Goal: Transaction & Acquisition: Purchase product/service

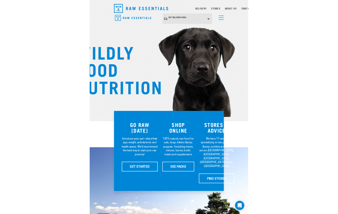
scroll to position [18, 0]
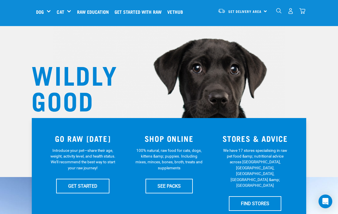
click at [234, 196] on link "FIND STORES" at bounding box center [255, 203] width 52 height 14
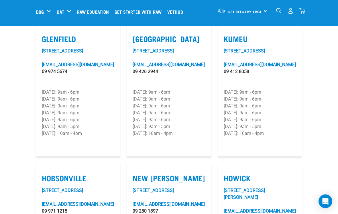
scroll to position [356, 0]
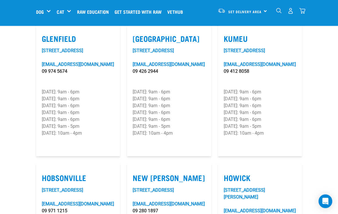
click at [170, 48] on link "4/16 Wainui Road" at bounding box center [152, 50] width 41 height 5
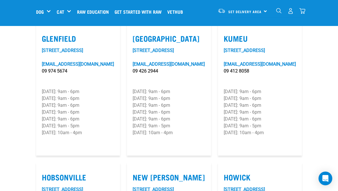
scroll to position [379, 0]
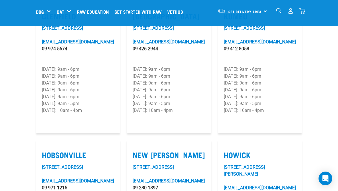
click at [0, 0] on h5 "Wildly Good Meal Packs" at bounding box center [0, 0] width 0 height 0
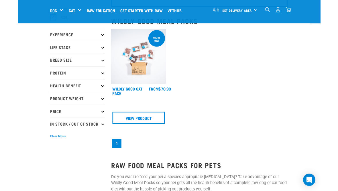
scroll to position [53, 0]
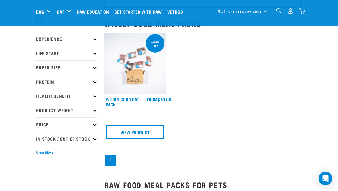
click at [138, 75] on img at bounding box center [134, 63] width 61 height 61
click at [115, 102] on link "Wildly Good Cat Pack" at bounding box center [122, 102] width 33 height 8
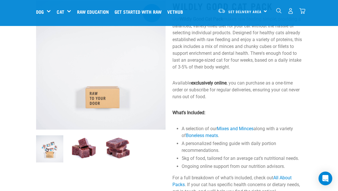
scroll to position [40, 0]
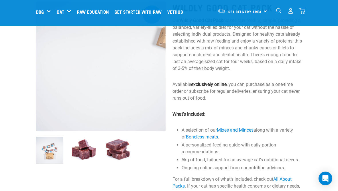
click at [85, 153] on img at bounding box center [83, 150] width 27 height 27
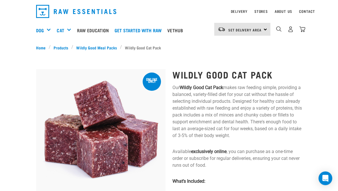
scroll to position [16, 0]
click at [109, 49] on link "Wildly Good Meal Packs" at bounding box center [96, 48] width 47 height 6
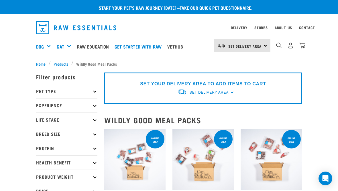
click at [0, 0] on div "Get Started Packs" at bounding box center [0, 0] width 0 height 0
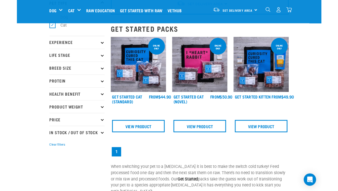
scroll to position [45, 0]
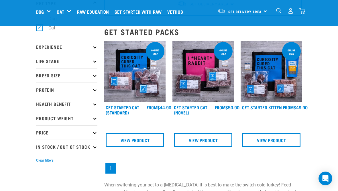
click at [152, 89] on img at bounding box center [134, 71] width 61 height 61
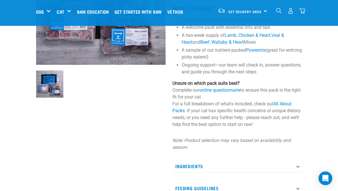
scroll to position [100, 0]
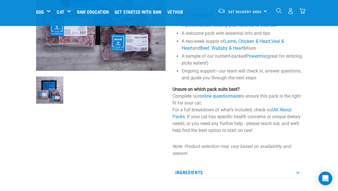
click at [221, 96] on link "online questionnaire" at bounding box center [219, 96] width 41 height 5
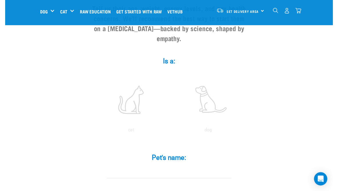
scroll to position [80, 0]
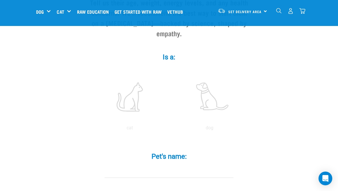
click at [136, 104] on label at bounding box center [129, 97] width 77 height 49
click at [90, 130] on input "radio" at bounding box center [90, 130] width 0 height 0
radio input "true"
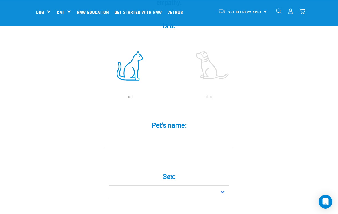
click at [198, 146] on input "Pet's name: *" at bounding box center [168, 140] width 129 height 13
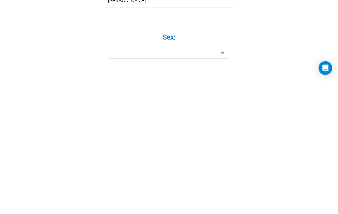
type input "George"
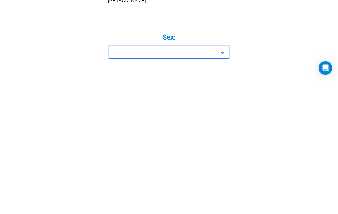
click at [216, 179] on select "Boy Girl" at bounding box center [169, 185] width 120 height 13
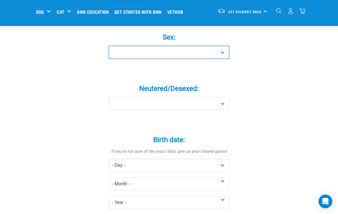
select select "boy"
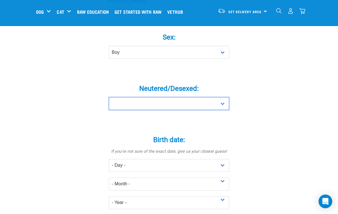
click at [219, 110] on select "Yes No" at bounding box center [169, 103] width 120 height 13
select select "yes"
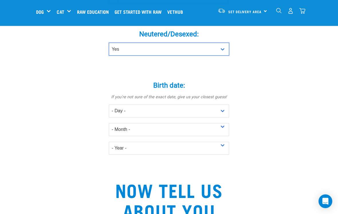
scroll to position [306, 0]
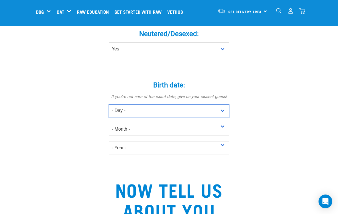
click at [219, 114] on select "- Day - 1 2 3 4 5 6 7 8 9 10 11 12 13 14 15 16 17 18 19 20 21 22 23 24 25 26 27" at bounding box center [169, 110] width 120 height 13
select select "1"
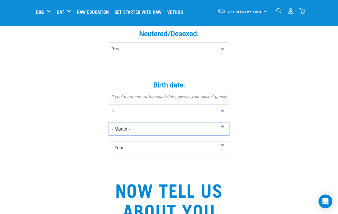
click at [195, 135] on select "- Month - January February March April May June July August September October N…" at bounding box center [169, 129] width 120 height 13
select select "November"
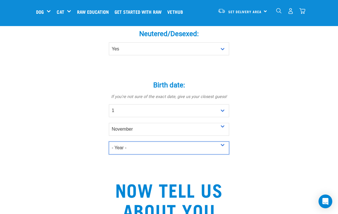
click at [170, 153] on select "- Year - 2025 2024 2023 2022 2021 2020 2019 2018 2017 2016 2015 2014 2013 2012" at bounding box center [169, 147] width 120 height 13
select select "2022"
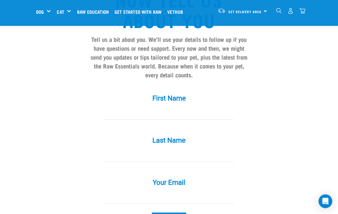
scroll to position [496, 0]
click at [181, 118] on input "First Name *" at bounding box center [168, 113] width 129 height 13
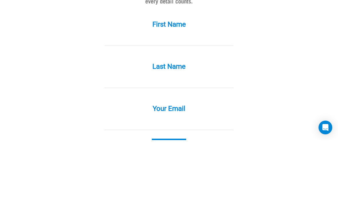
type input "Beverley McCabe"
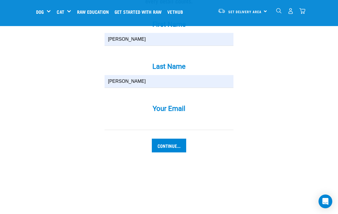
click at [168, 130] on input "Your Email *" at bounding box center [168, 123] width 129 height 13
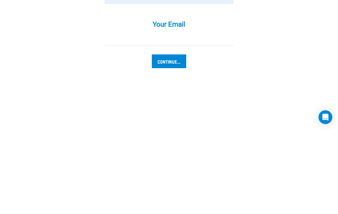
select select "25"
select select "December"
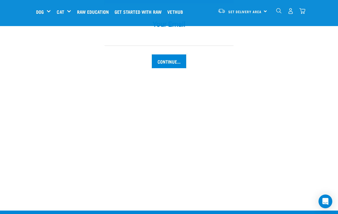
type input "[EMAIL_ADDRESS][PERSON_NAME][DOMAIN_NAME]"
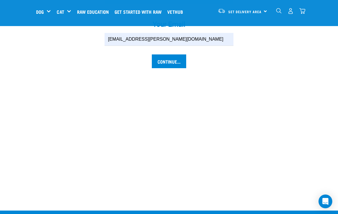
click at [173, 66] on input "Continue..." at bounding box center [169, 61] width 34 height 14
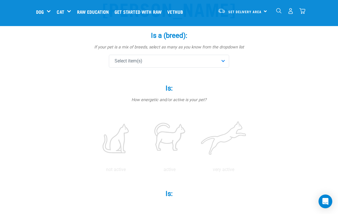
scroll to position [59, 0]
click at [223, 59] on div "Select item(s)" at bounding box center [169, 60] width 120 height 13
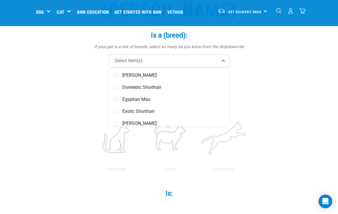
scroll to position [183, 0]
click at [157, 86] on span "Domestic Shorthair" at bounding box center [173, 87] width 102 height 6
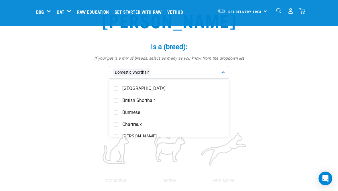
scroll to position [108, 0]
click at [174, 100] on span "British Shorthair" at bounding box center [173, 101] width 102 height 6
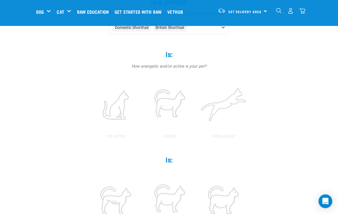
scroll to position [94, 0]
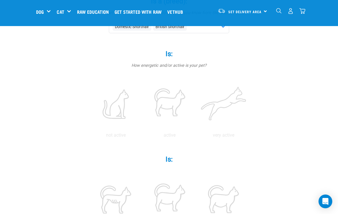
click at [195, 102] on label at bounding box center [169, 104] width 51 height 49
click at [142, 136] on input "radio" at bounding box center [142, 136] width 0 height 0
radio input "true"
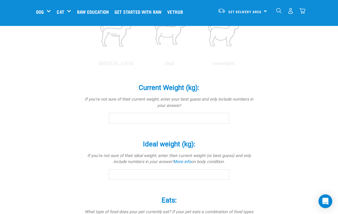
scroll to position [260, 0]
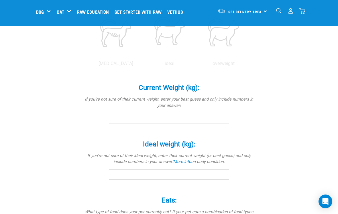
click at [195, 57] on label at bounding box center [169, 32] width 51 height 49
click at [142, 65] on input "radio" at bounding box center [142, 65] width 0 height 0
radio input "true"
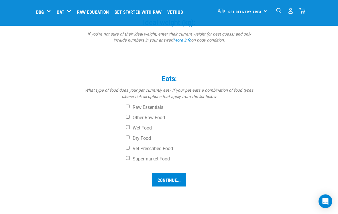
scroll to position [381, 0]
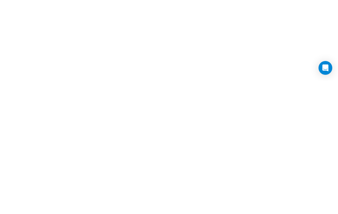
scroll to position [454, 0]
type input "5"
click at [130, 42] on input "Other Raw Food" at bounding box center [128, 44] width 4 height 4
checkbox input "true"
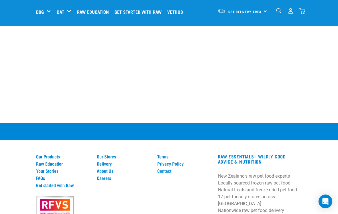
checkbox input "true"
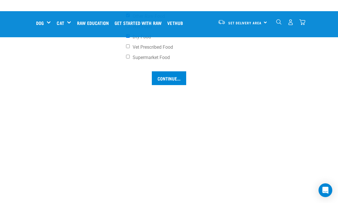
scroll to position [493, 0]
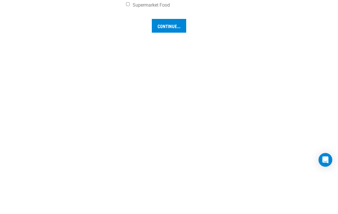
click at [169, 74] on input "Continue..." at bounding box center [169, 67] width 34 height 14
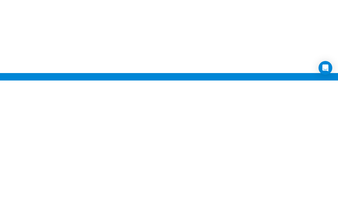
scroll to position [521, 0]
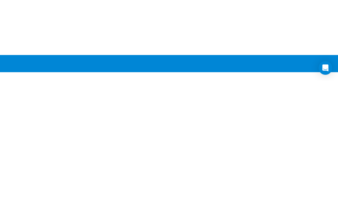
click at [174, 40] on input "Continue..." at bounding box center [169, 39] width 34 height 14
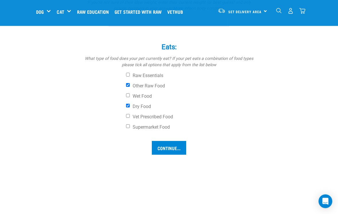
scroll to position [415, 0]
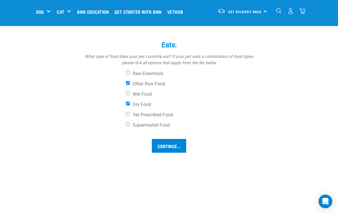
click at [145, 24] on input "Ideal weight (kg): *" at bounding box center [169, 19] width 120 height 10
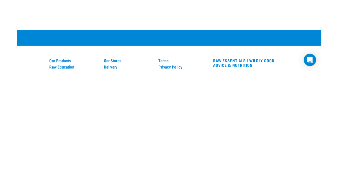
scroll to position [564, 0]
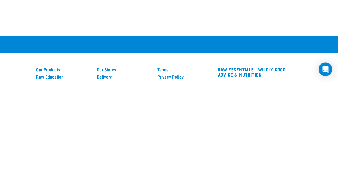
type input "5"
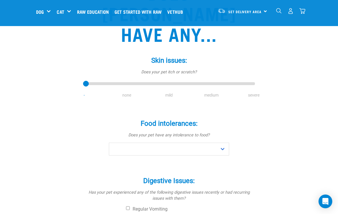
scroll to position [78, 0]
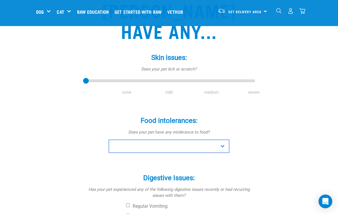
click at [225, 140] on select "No Yes" at bounding box center [169, 146] width 120 height 13
select select "no"
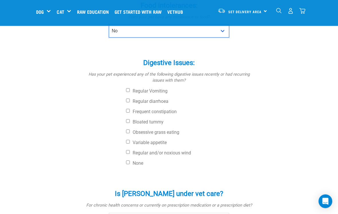
scroll to position [193, 0]
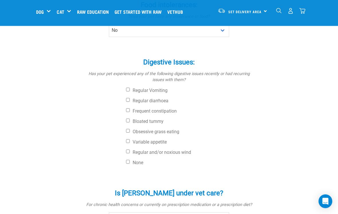
click at [126, 160] on input "None" at bounding box center [128, 162] width 4 height 4
checkbox input "true"
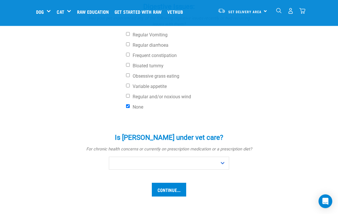
scroll to position [250, 0]
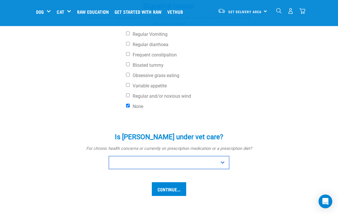
click at [220, 156] on select "No Yes" at bounding box center [169, 162] width 120 height 13
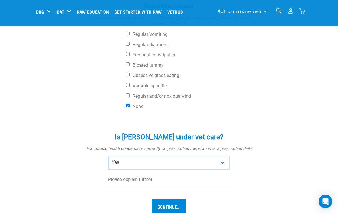
click at [222, 156] on select "No Yes" at bounding box center [169, 162] width 120 height 13
select select "no"
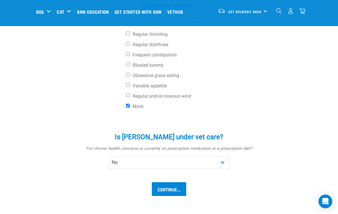
click at [176, 182] on input "Continue..." at bounding box center [169, 189] width 34 height 14
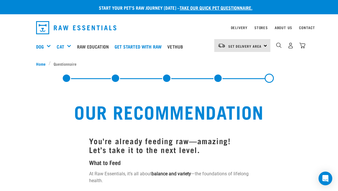
click at [257, 42] on link "Set Delivery Area" at bounding box center [244, 46] width 33 height 9
click at [239, 64] on link "[GEOGRAPHIC_DATA]" at bounding box center [241, 61] width 55 height 13
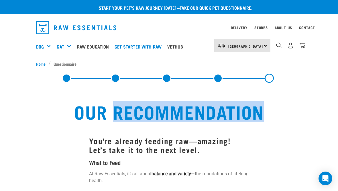
click at [301, 78] on div at bounding box center [168, 78] width 265 height 23
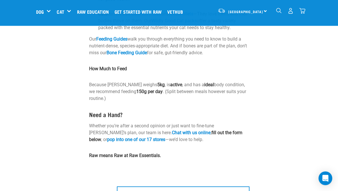
scroll to position [175, 0]
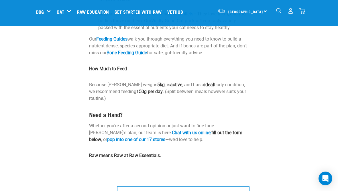
click at [0, 0] on div "Get Started Packs" at bounding box center [0, 0] width 0 height 0
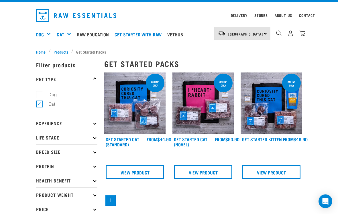
scroll to position [12, 0]
click at [147, 119] on img at bounding box center [134, 102] width 61 height 61
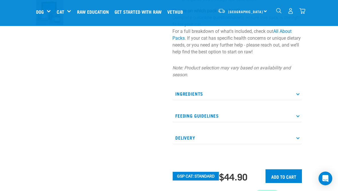
scroll to position [178, 0]
click at [298, 98] on p "Ingredients" at bounding box center [236, 94] width 129 height 13
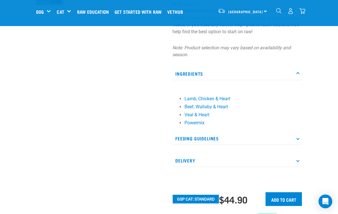
scroll to position [200, 0]
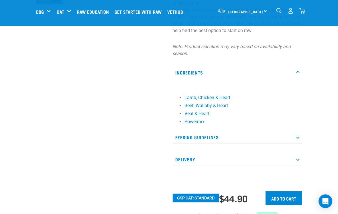
click at [294, 139] on p "Feeding Guidelines" at bounding box center [236, 137] width 129 height 13
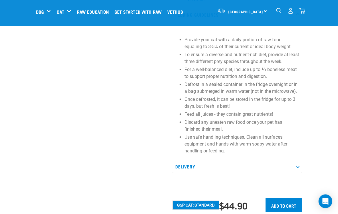
scroll to position [323, 0]
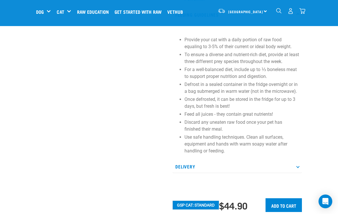
click at [292, 168] on p "Delivery" at bounding box center [236, 166] width 129 height 13
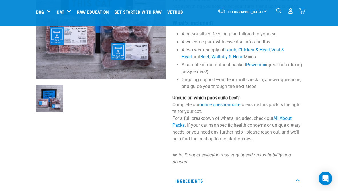
scroll to position [91, 0]
